Goal: Information Seeking & Learning: Learn about a topic

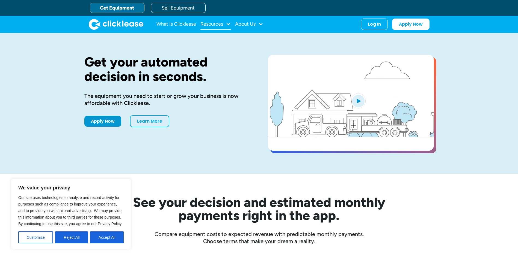
click at [228, 25] on div at bounding box center [228, 24] width 5 height 5
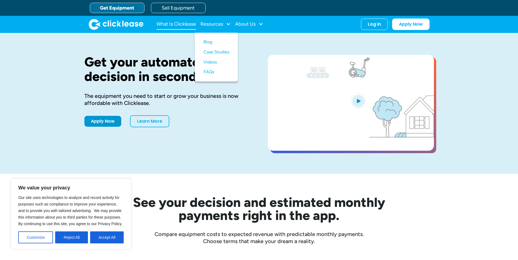
click at [190, 25] on link "What Is Clicklease" at bounding box center [176, 24] width 40 height 11
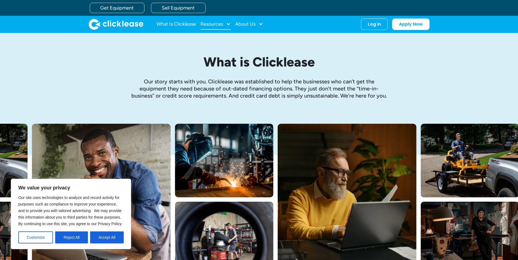
click at [218, 24] on div "Resources" at bounding box center [211, 24] width 23 height 0
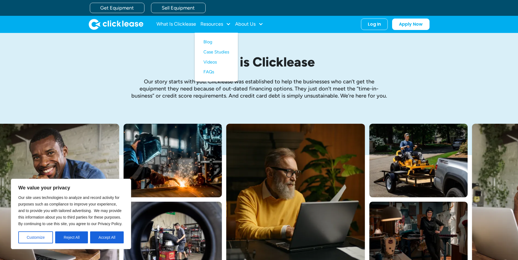
click at [131, 23] on img "home" at bounding box center [116, 24] width 55 height 11
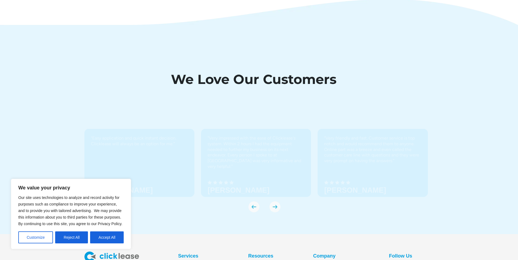
scroll to position [1895, 0]
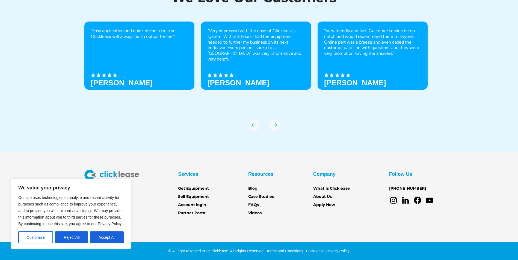
click at [355, 204] on div "Services Get Equipment Sell Equipment Account login Partner Portal Resources Bl…" at bounding box center [258, 193] width 349 height 46
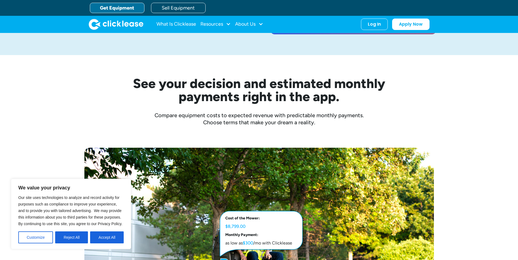
scroll to position [0, 0]
